Goal: Obtain resource: Download file/media

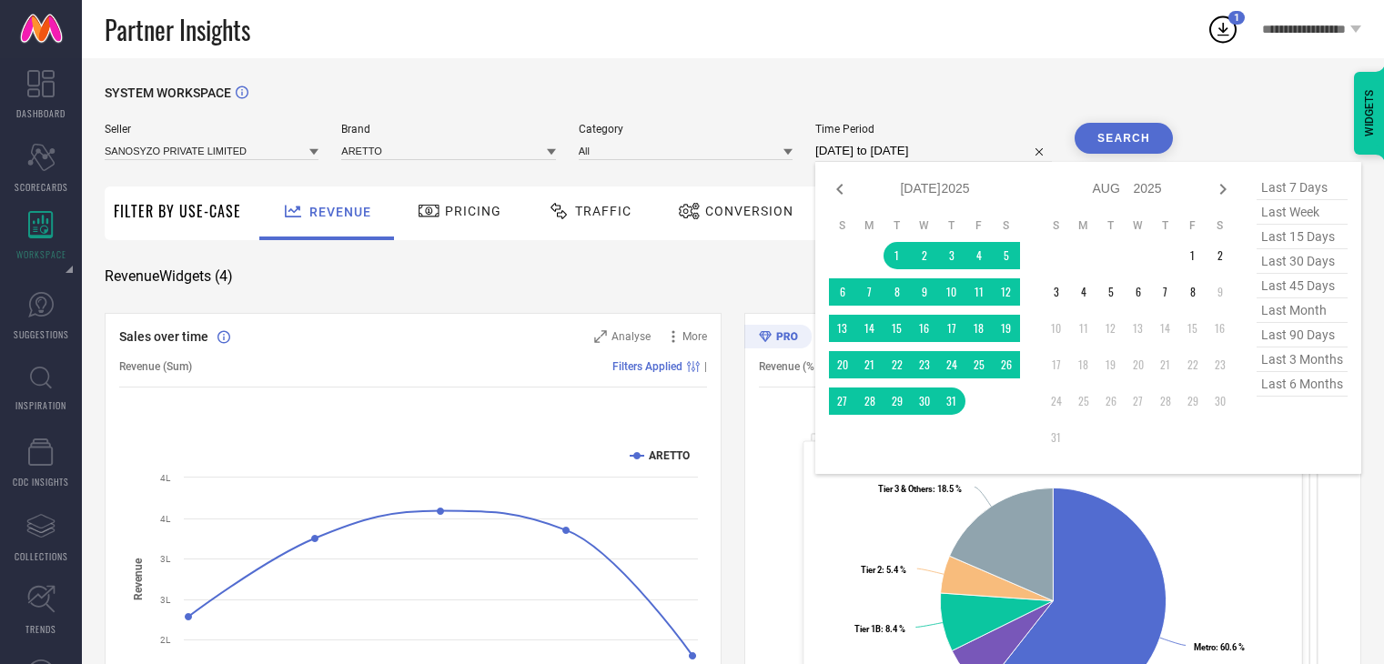
select select "6"
select select "2025"
select select "7"
select select "2025"
click at [924, 158] on input "[DATE] to [DATE]" at bounding box center [933, 151] width 237 height 22
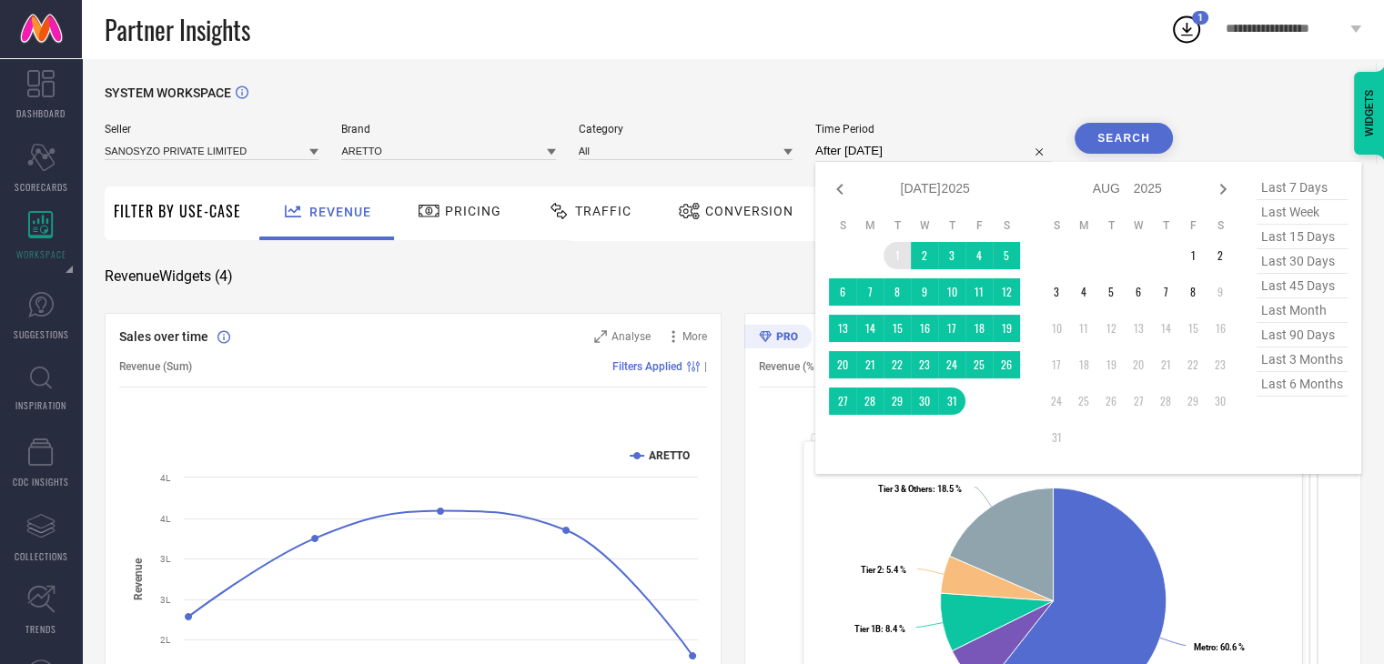
click at [893, 255] on td "1" at bounding box center [897, 255] width 27 height 27
type input "[DATE] to [DATE]"
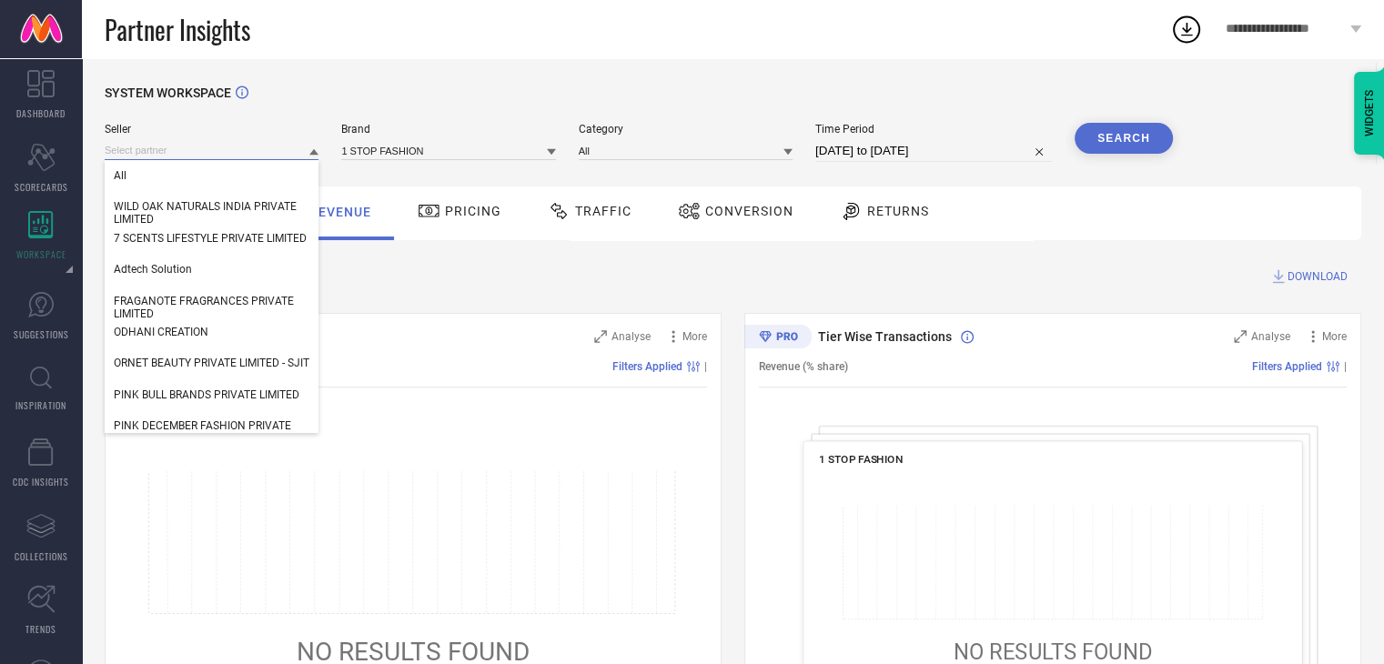
click at [207, 149] on input at bounding box center [212, 150] width 214 height 19
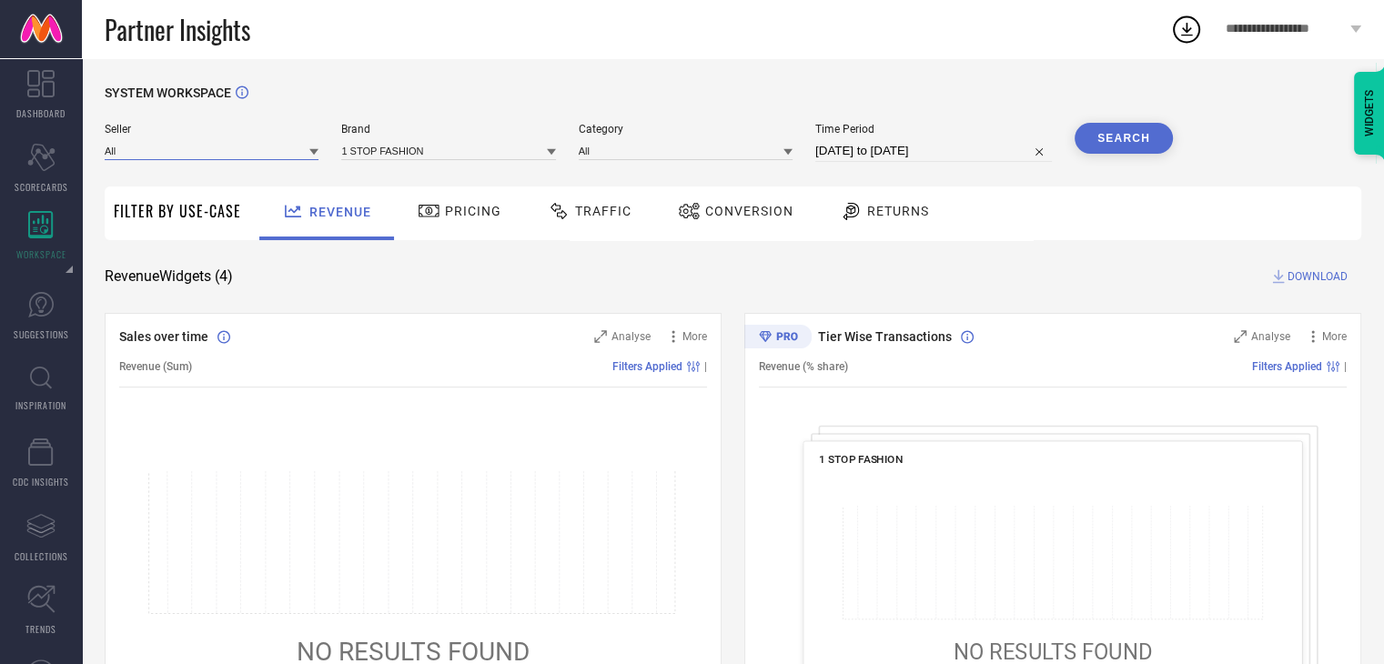
click at [207, 149] on input at bounding box center [212, 150] width 214 height 19
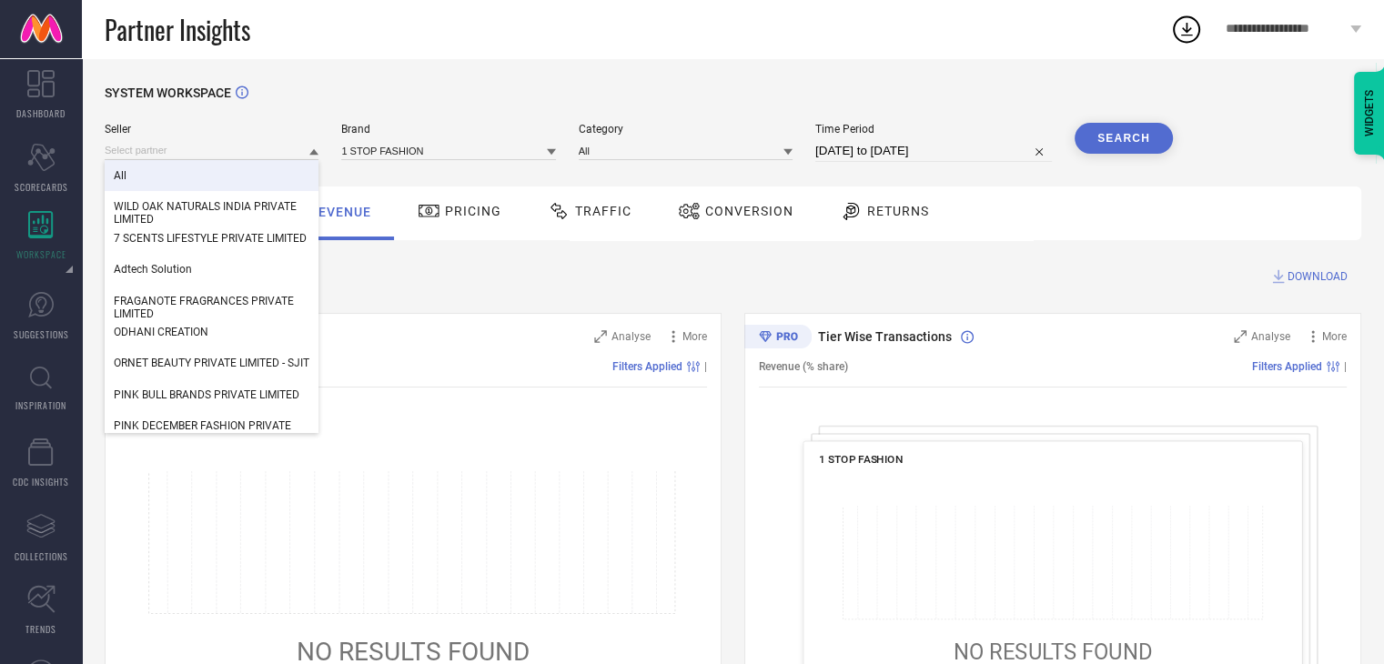
click at [181, 173] on div "All" at bounding box center [212, 175] width 214 height 31
click at [151, 152] on input at bounding box center [212, 150] width 214 height 19
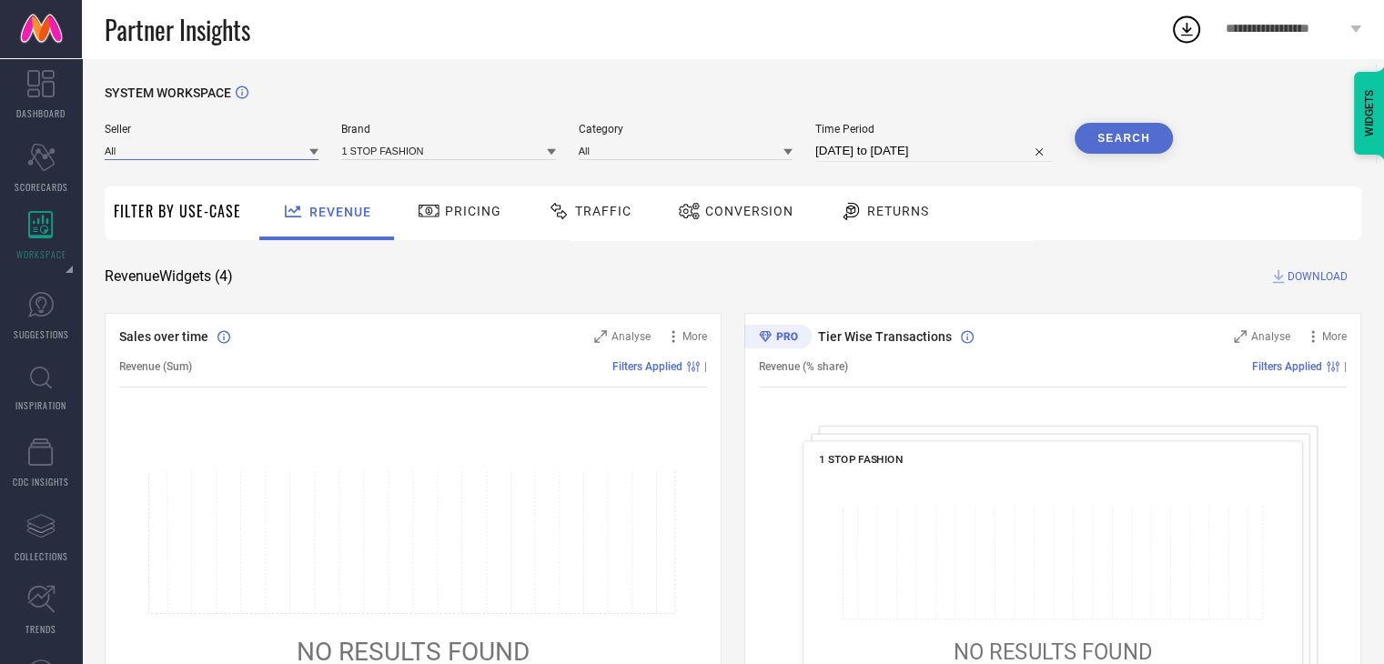
paste input "SANOSYZO PRIVATE LIMITED"
type input "SANOSYZO PRIVATE LIMITED"
click at [270, 147] on input "SANOSYZO PRIVATE LIMITED" at bounding box center [212, 150] width 214 height 19
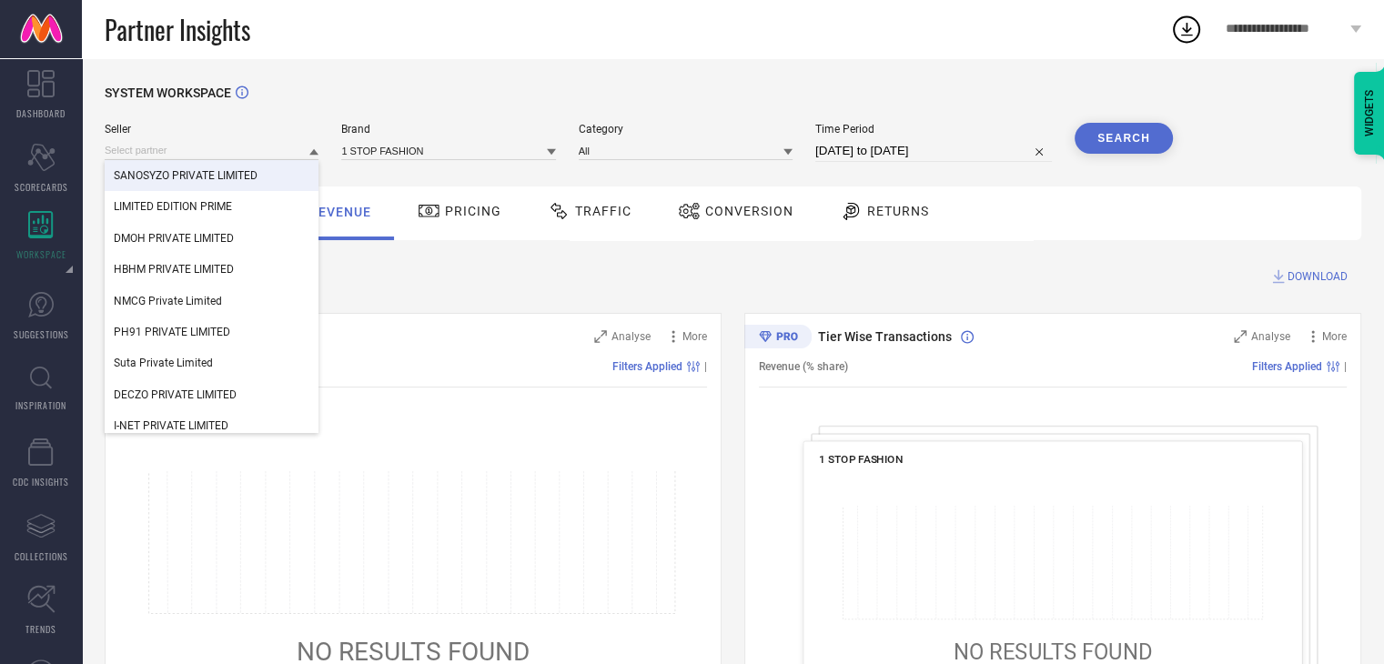
click at [266, 173] on div "SANOSYZO PRIVATE LIMITED" at bounding box center [212, 175] width 214 height 31
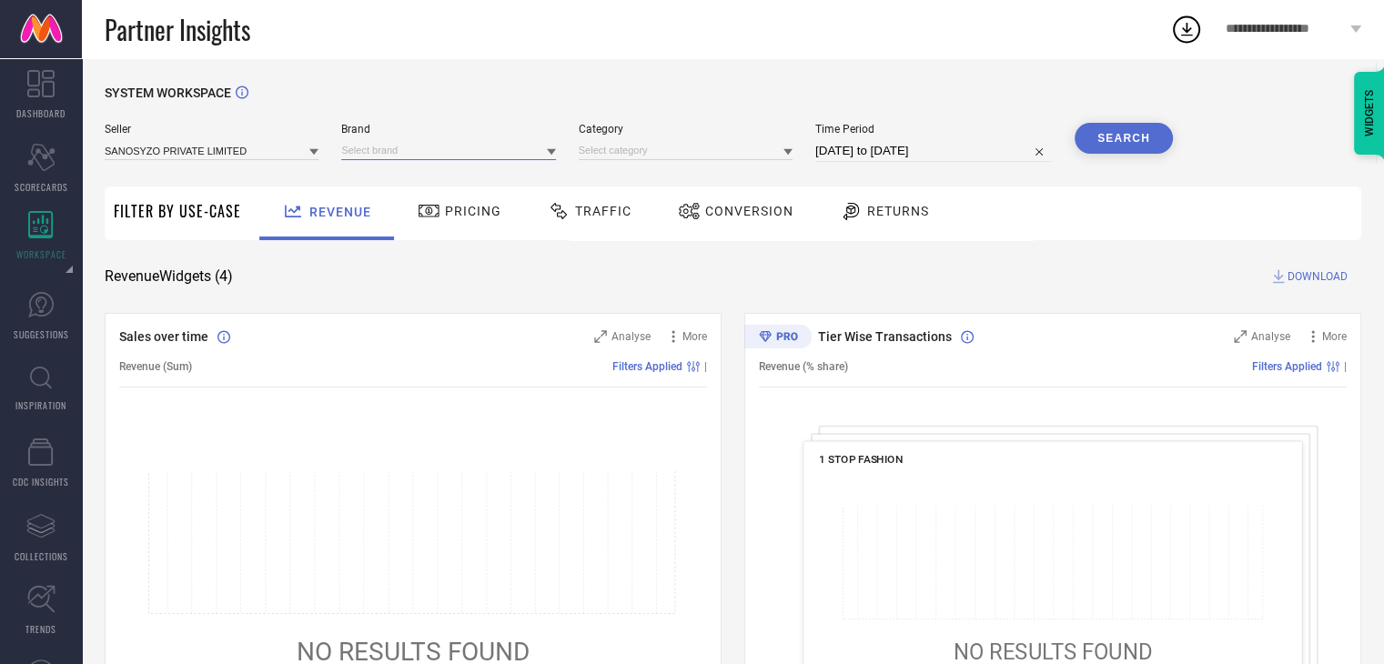
click at [396, 146] on input at bounding box center [448, 150] width 214 height 19
click at [459, 187] on div "ARETTO" at bounding box center [448, 175] width 214 height 31
click at [646, 147] on input at bounding box center [686, 150] width 214 height 19
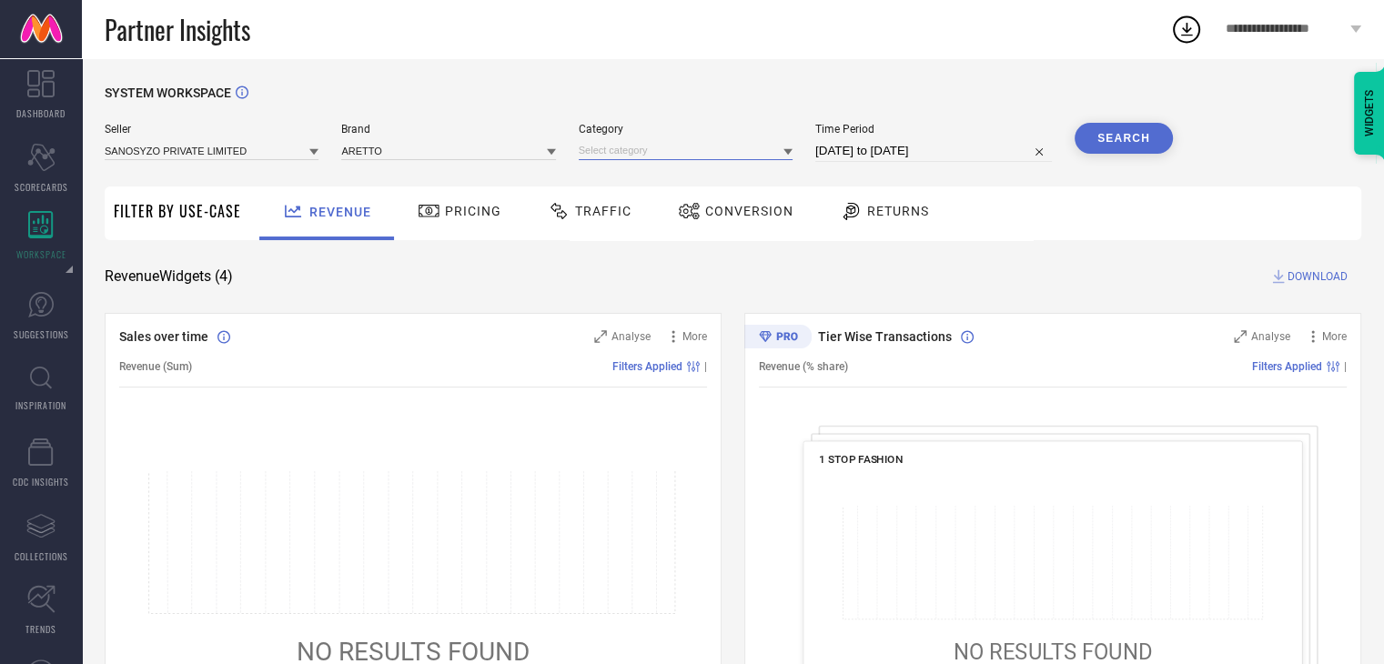
click at [646, 147] on input at bounding box center [686, 150] width 214 height 19
click at [628, 170] on div "All" at bounding box center [686, 175] width 214 height 31
select select "6"
select select "2025"
select select "7"
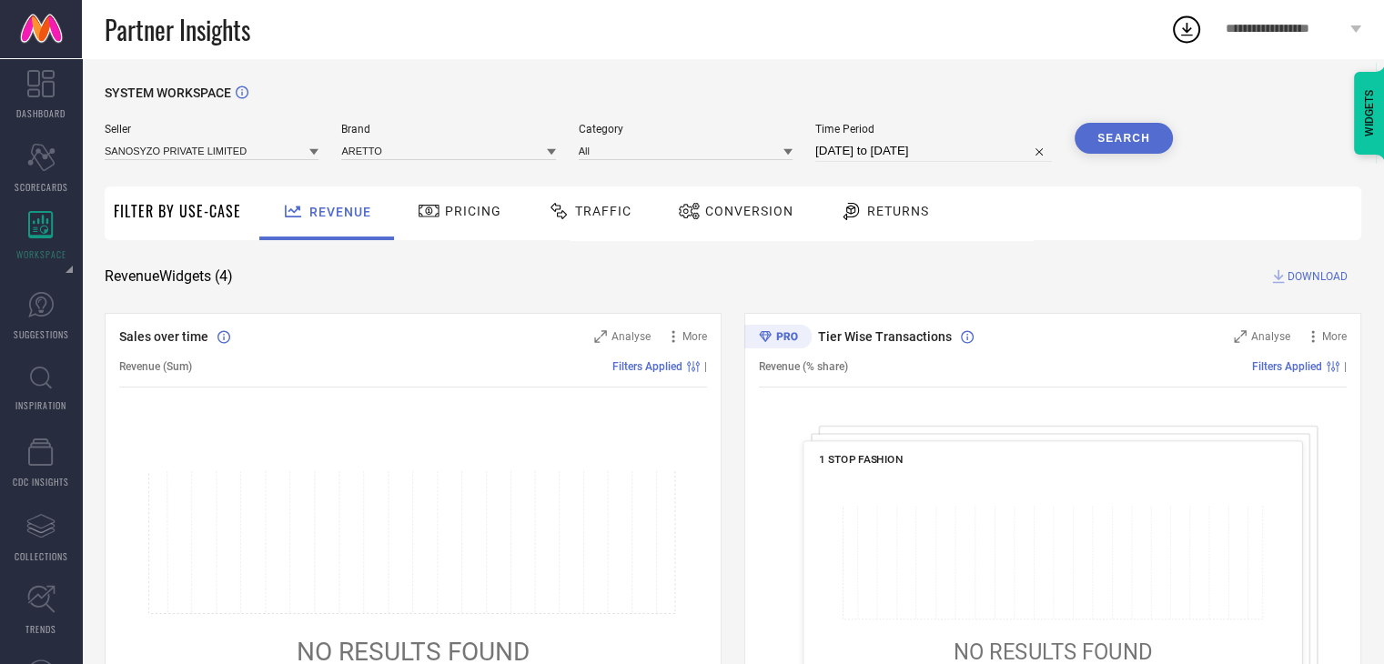
select select "2025"
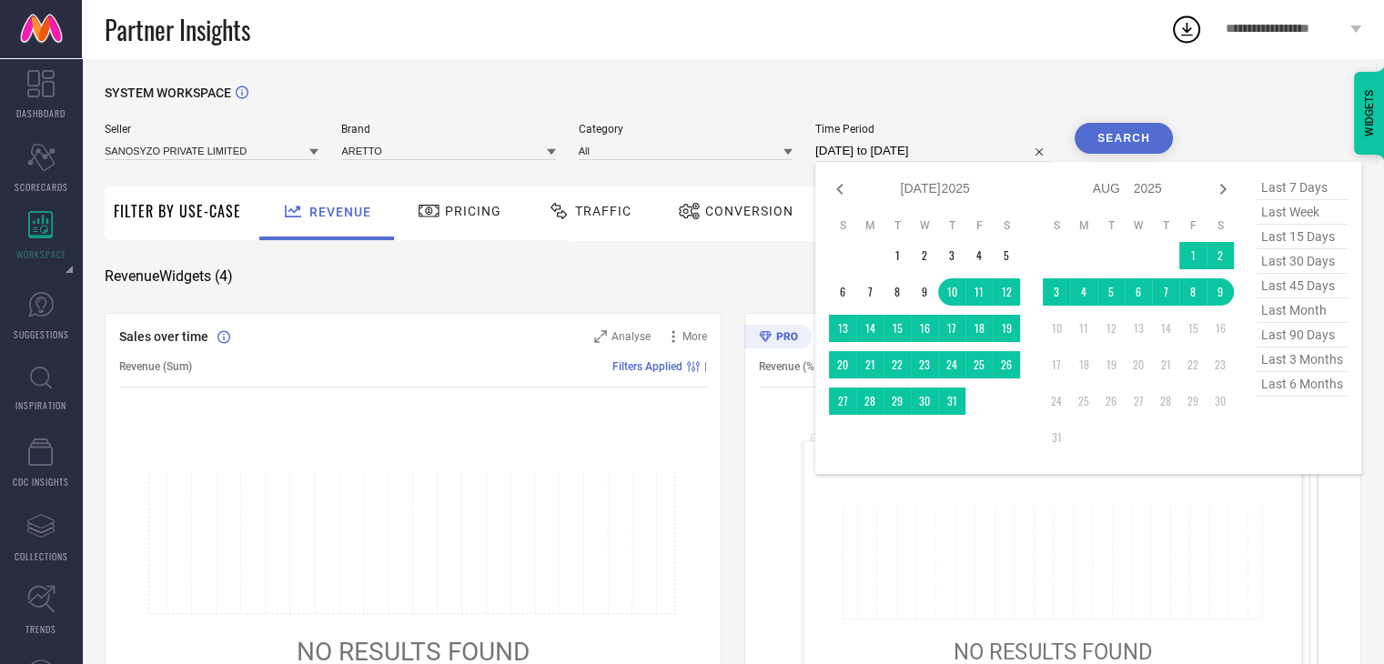
click at [878, 147] on input "[DATE] to [DATE]" at bounding box center [933, 151] width 237 height 22
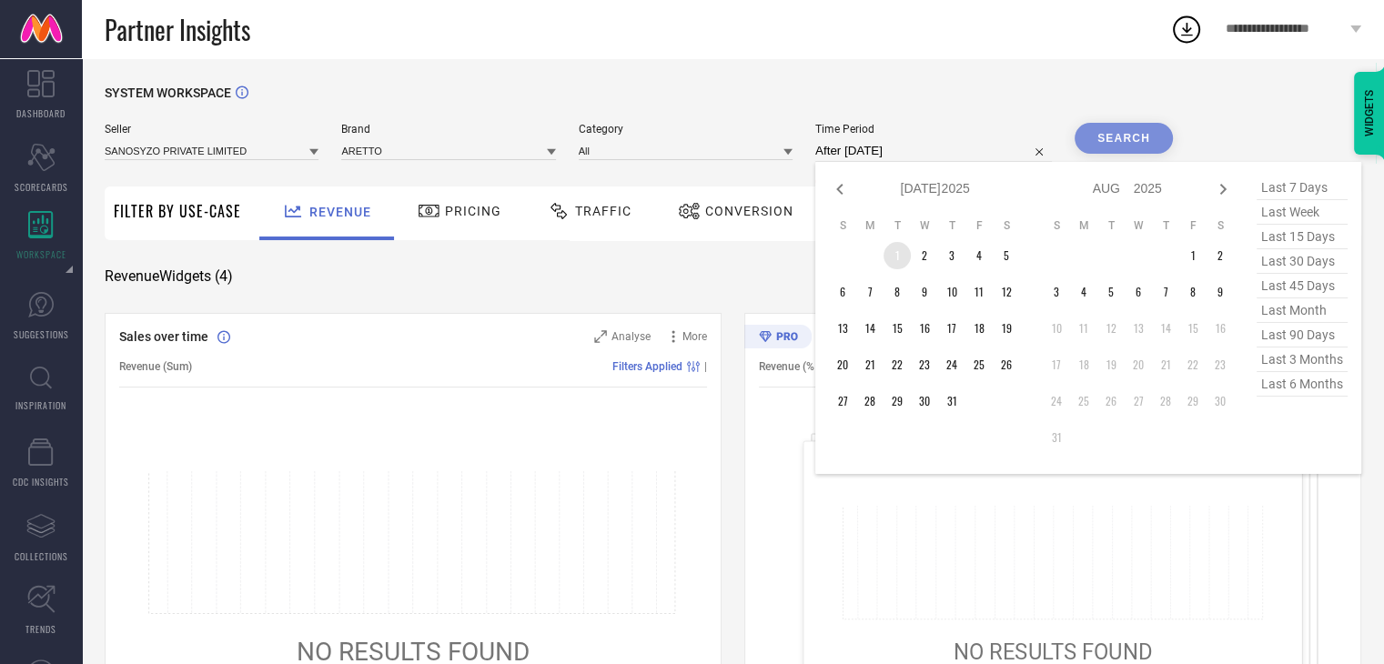
click at [894, 258] on td "1" at bounding box center [897, 255] width 27 height 27
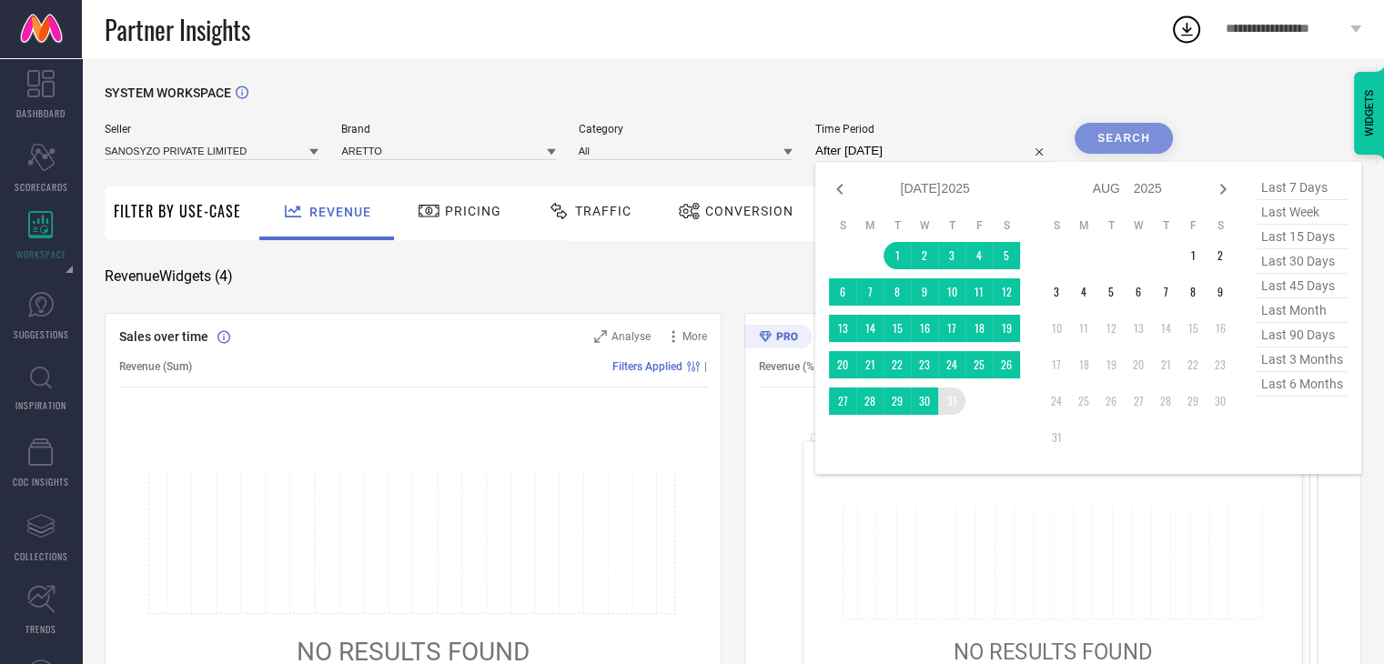
type input "[DATE] to [DATE]"
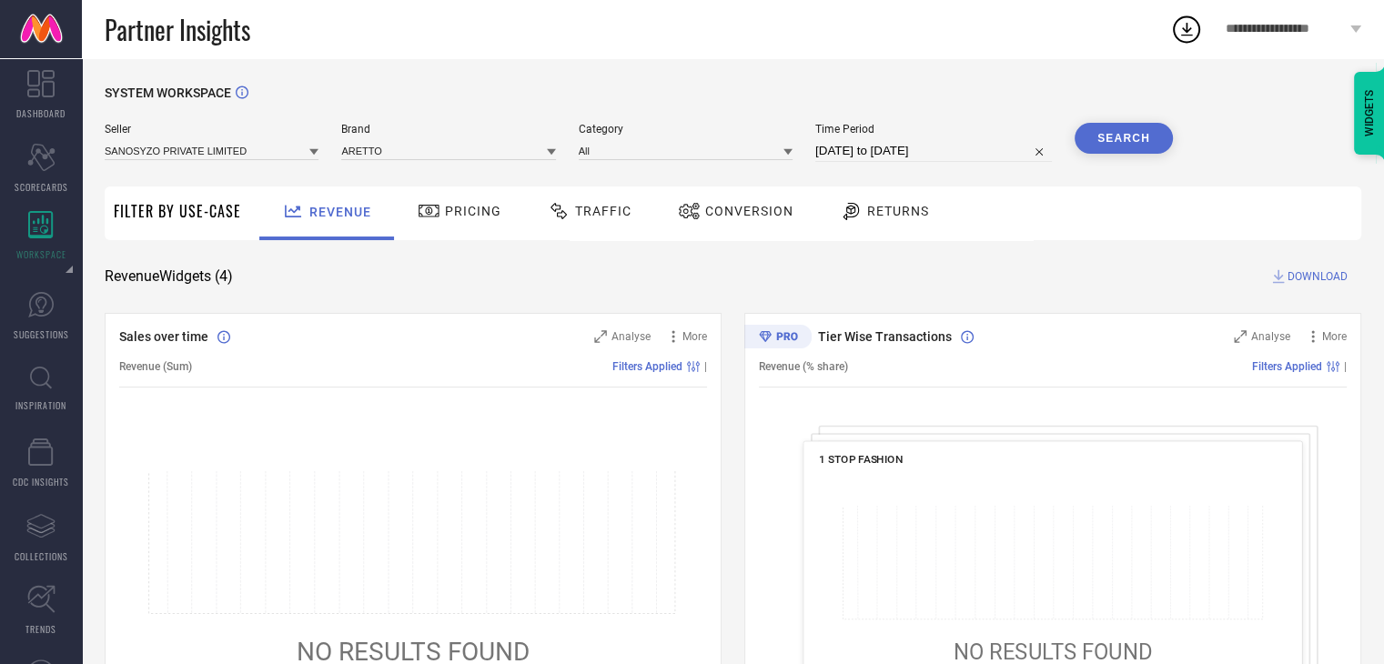
click at [1126, 133] on button "Search" at bounding box center [1124, 138] width 98 height 31
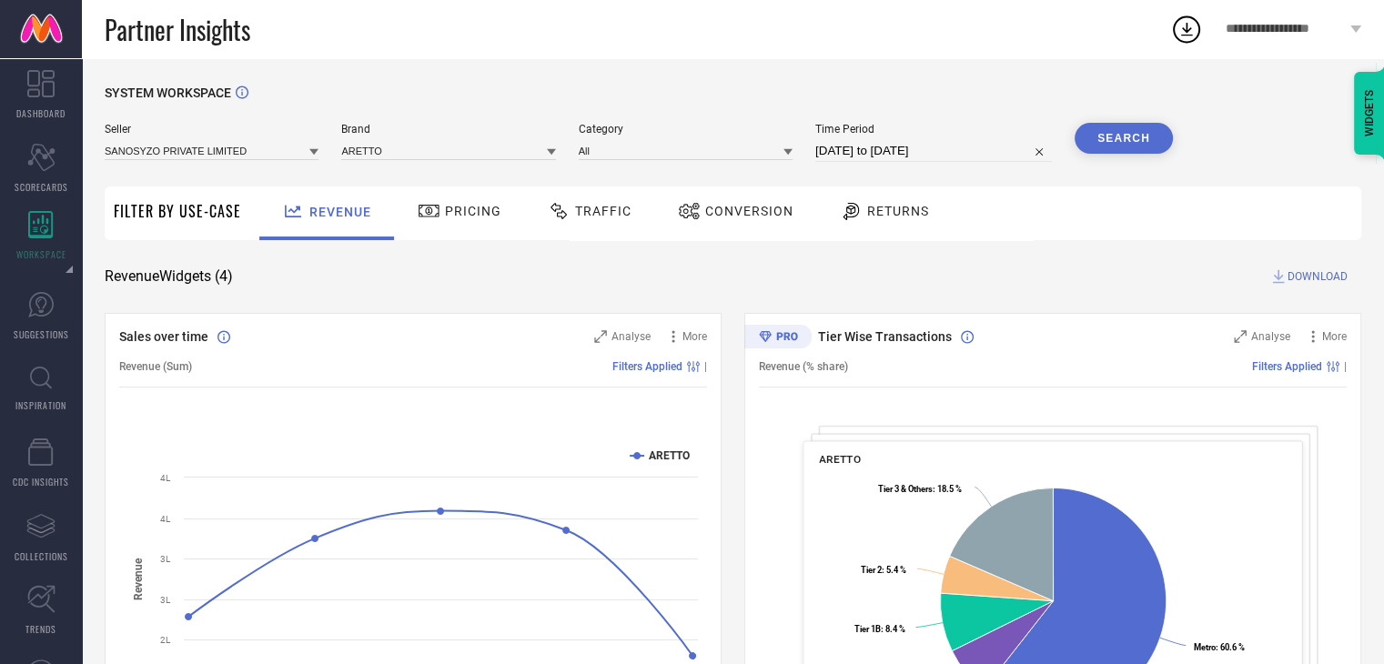
click at [1311, 274] on span "DOWNLOAD" at bounding box center [1318, 277] width 60 height 18
click at [692, 34] on div "Partner Insights" at bounding box center [638, 29] width 1066 height 58
click at [309, 147] on div at bounding box center [313, 151] width 9 height 17
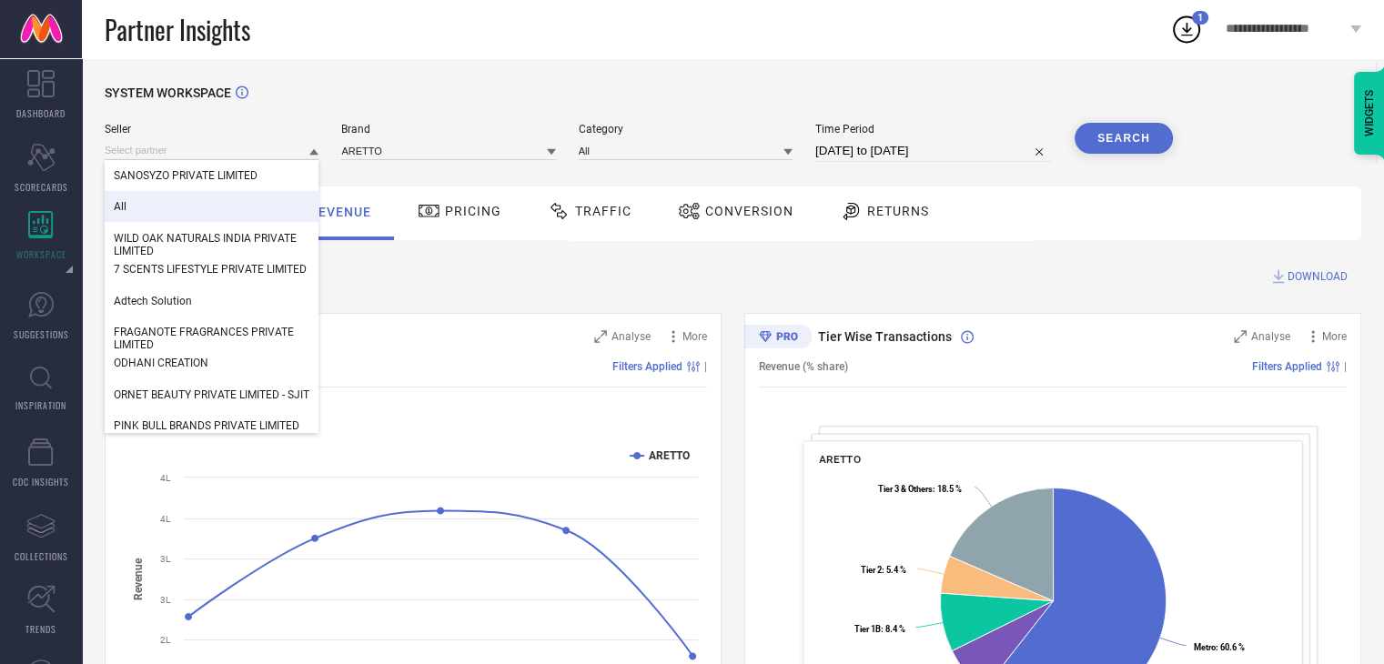
click at [177, 206] on div "All" at bounding box center [212, 206] width 214 height 31
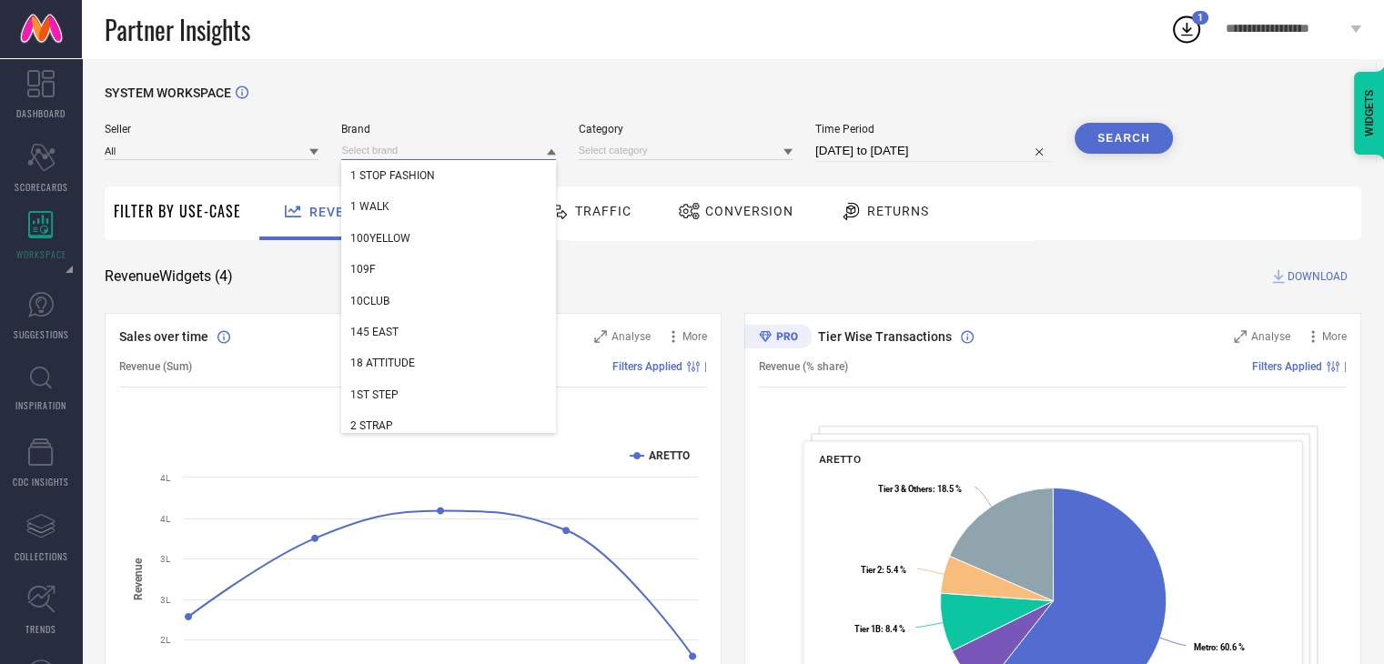
click at [422, 150] on input at bounding box center [448, 150] width 214 height 19
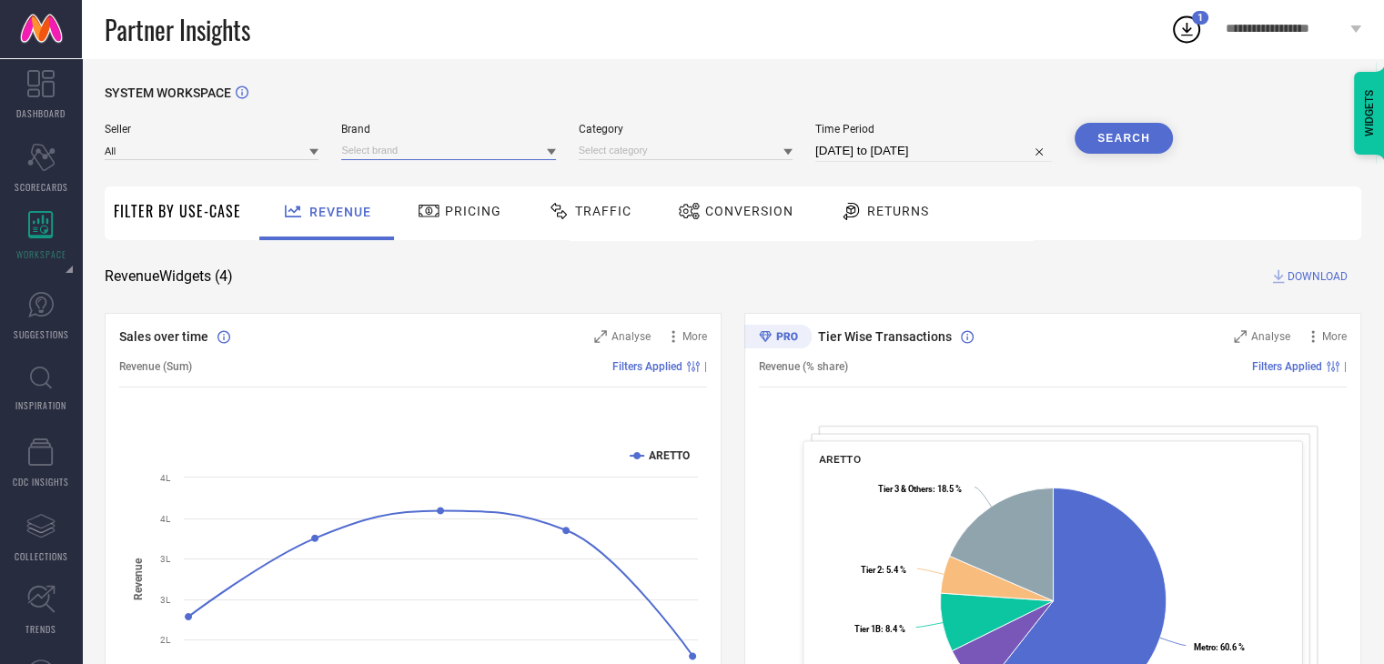
click at [422, 150] on input at bounding box center [448, 150] width 214 height 19
type input "aret"
click at [403, 177] on div "ARETTO" at bounding box center [448, 175] width 214 height 31
click at [722, 149] on input at bounding box center [686, 150] width 214 height 19
click at [711, 152] on input at bounding box center [686, 150] width 214 height 19
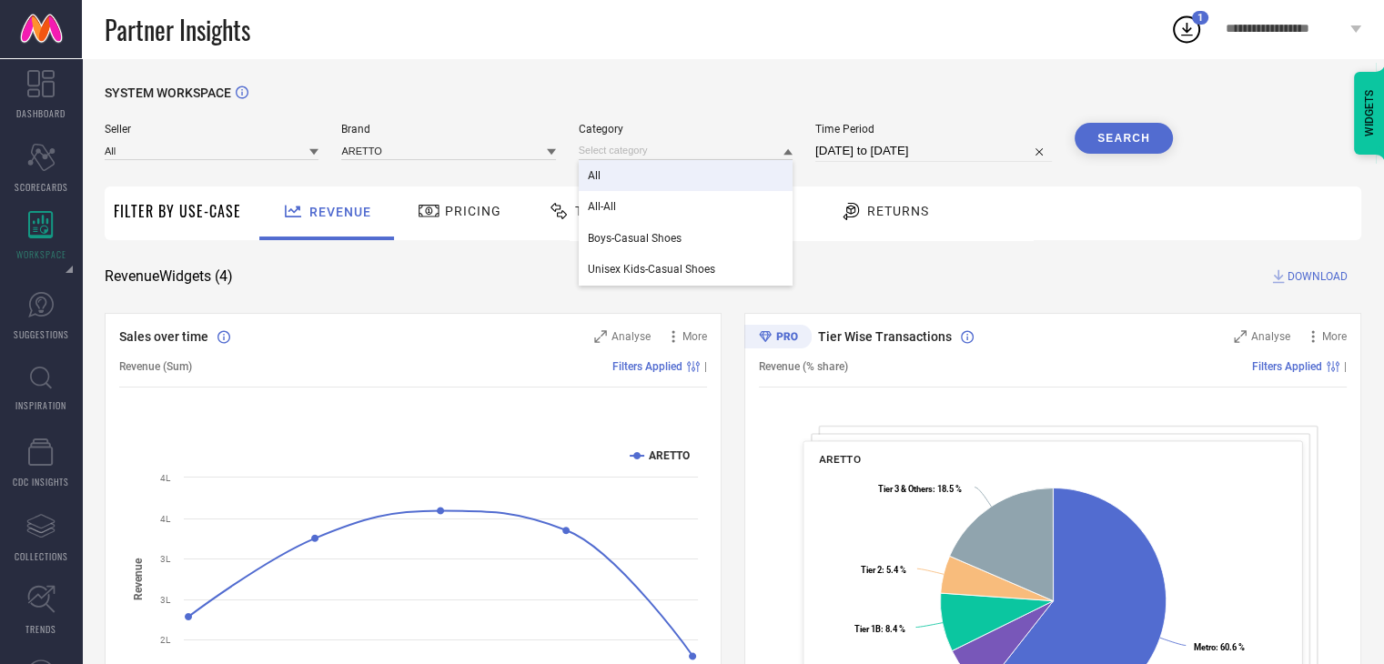
click at [629, 182] on div "All" at bounding box center [686, 175] width 214 height 31
select select "6"
select select "2025"
select select "7"
select select "2025"
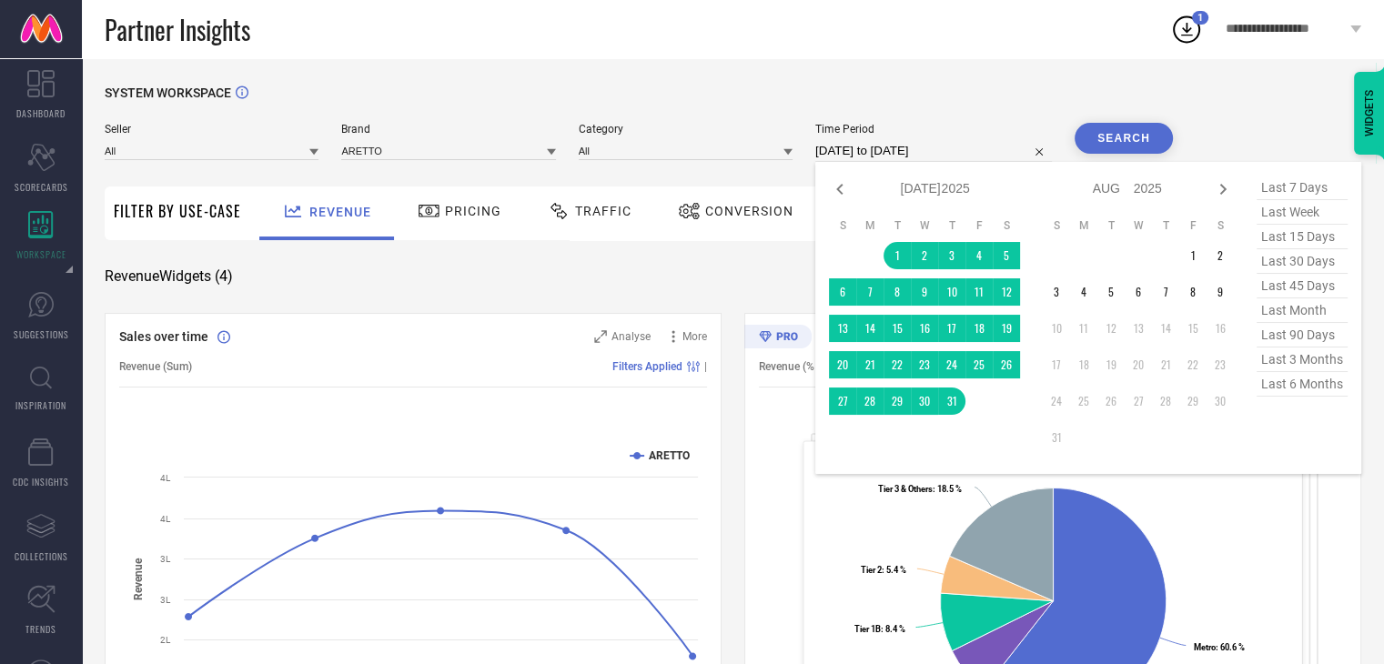
click at [866, 156] on input "[DATE] to [DATE]" at bounding box center [933, 151] width 237 height 22
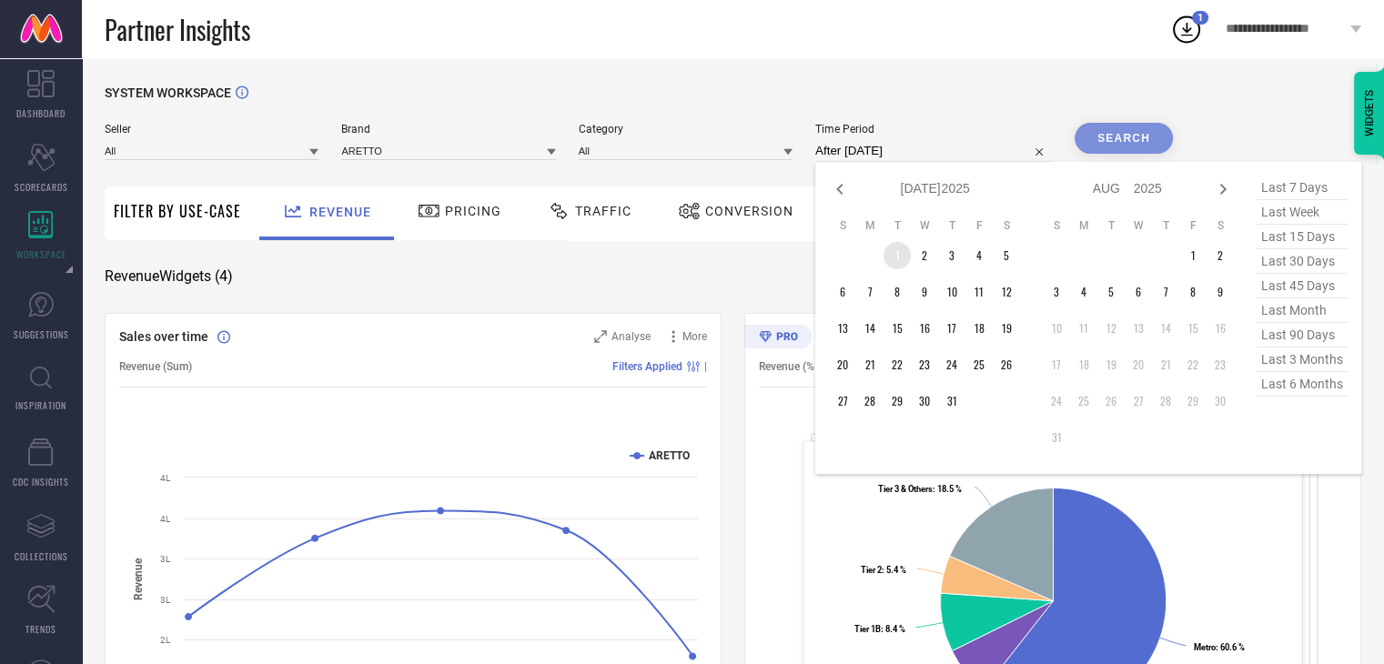
click at [895, 259] on td "1" at bounding box center [897, 255] width 27 height 27
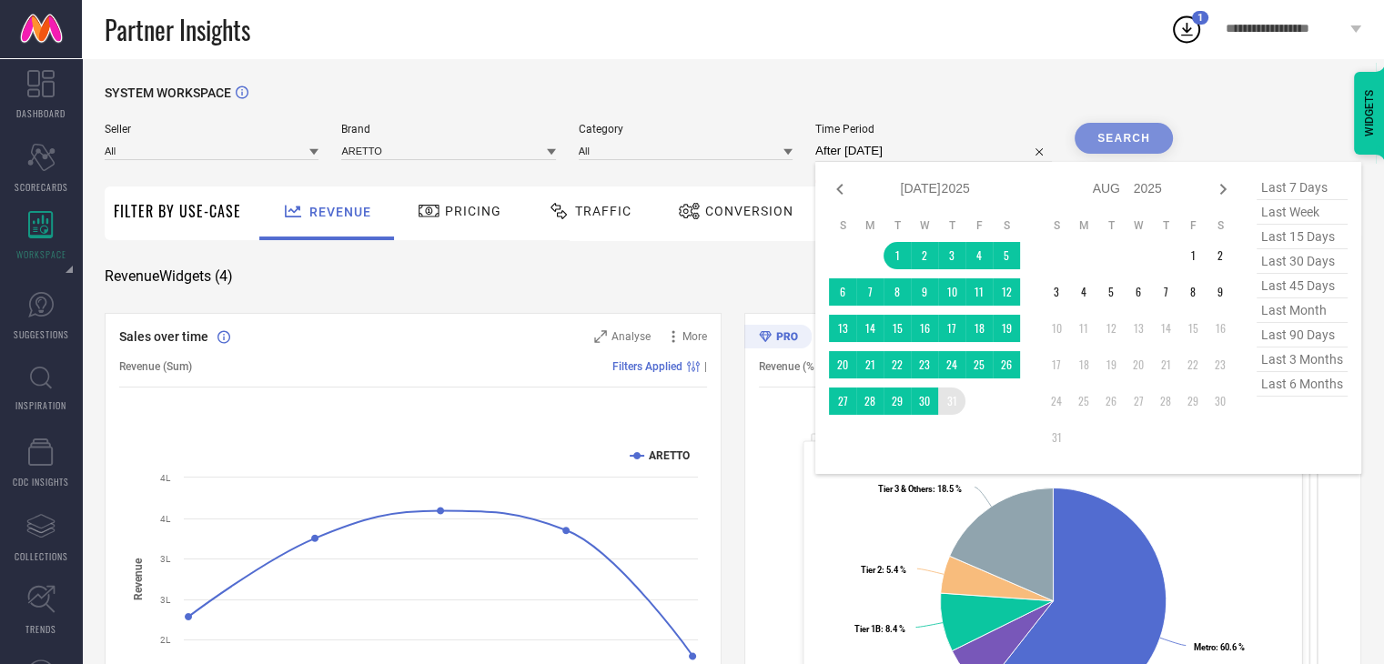
type input "[DATE] to [DATE]"
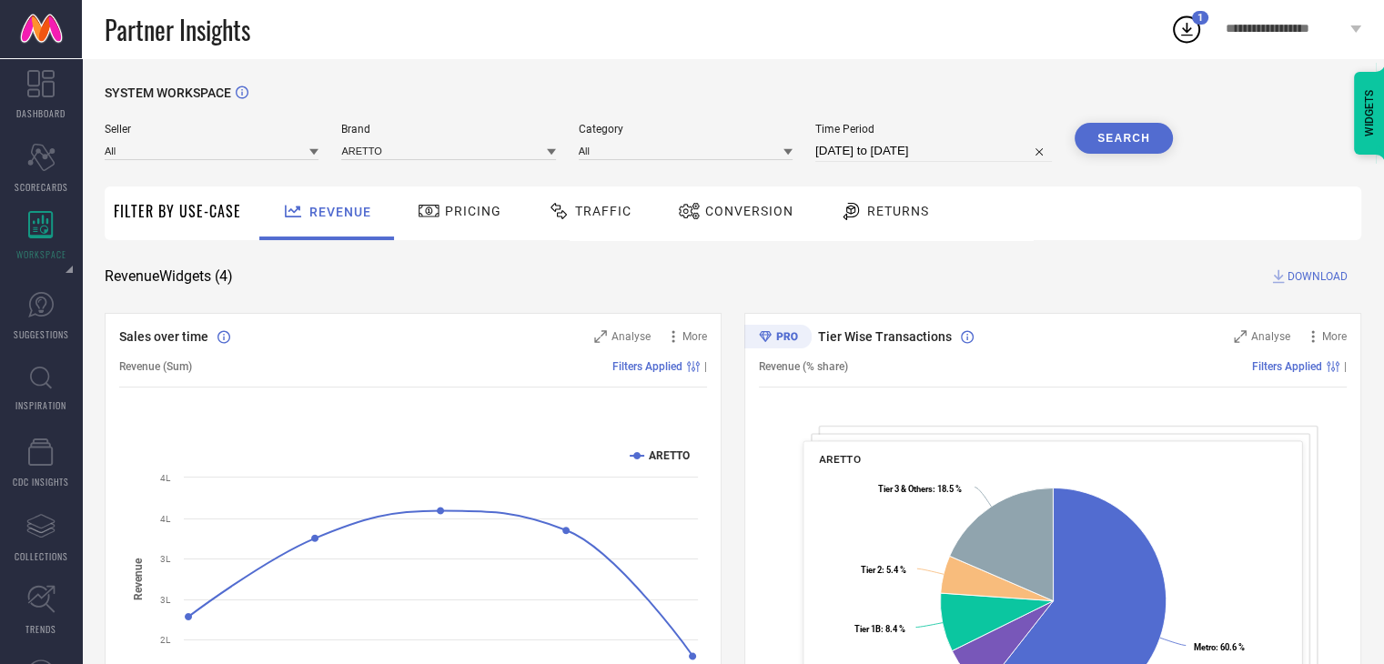
click at [1110, 136] on button "Search" at bounding box center [1124, 138] width 98 height 31
